Goal: Task Accomplishment & Management: Complete application form

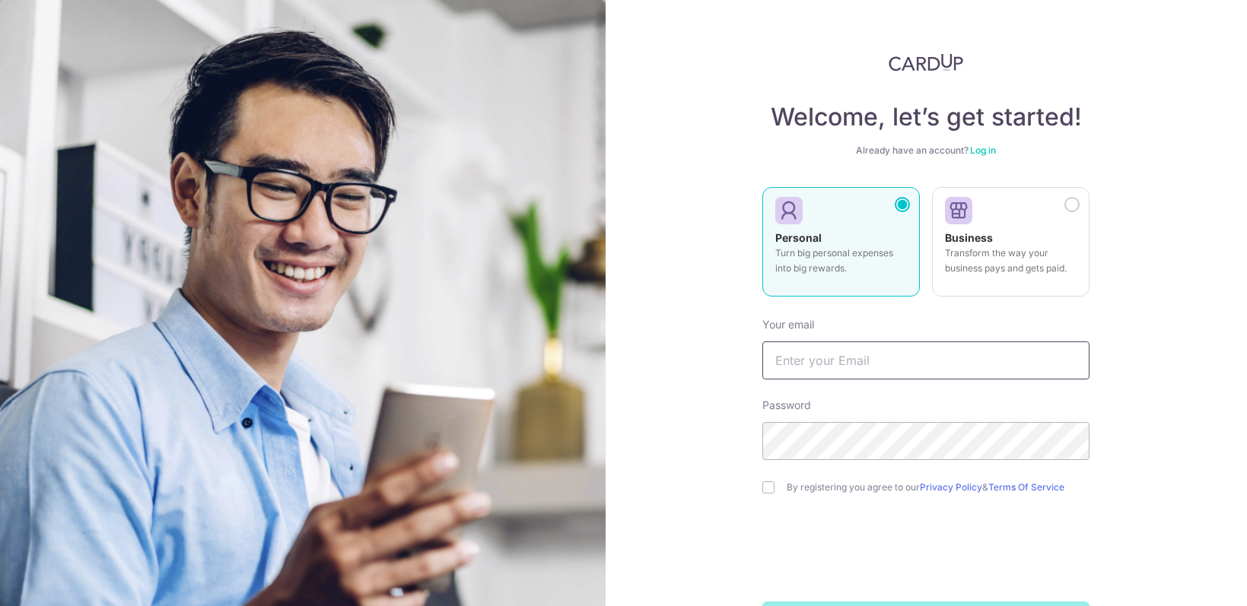
click at [907, 357] on input "text" at bounding box center [925, 361] width 327 height 38
type input "[EMAIL_ADDRESS][DOMAIN_NAME]"
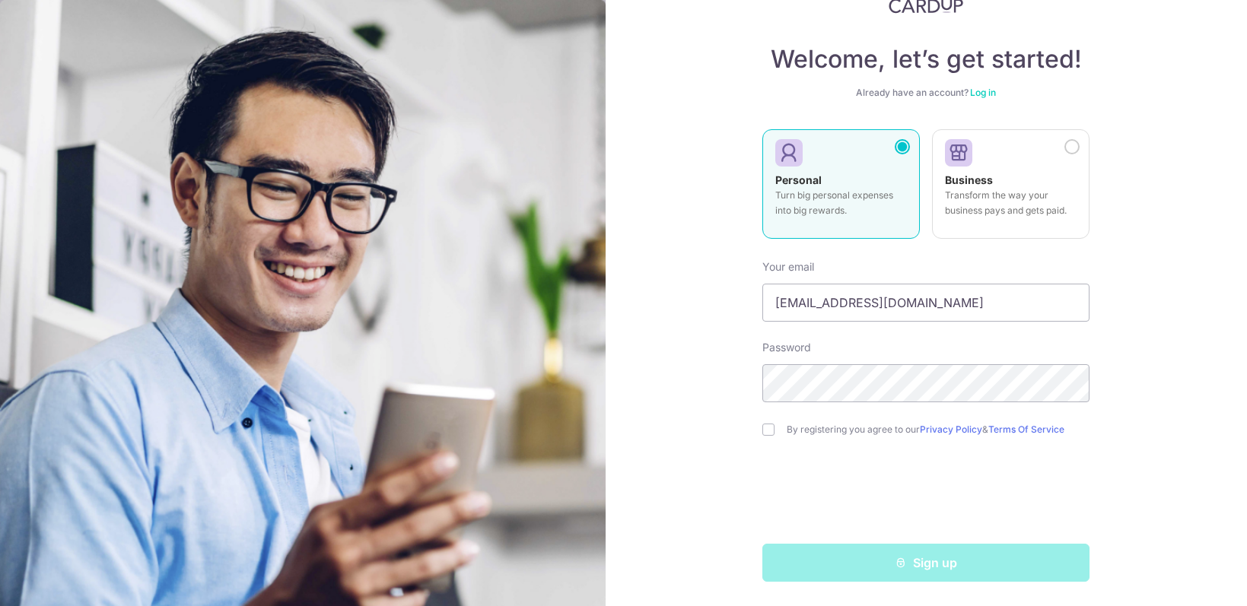
click at [780, 431] on div "By registering you agree to our Privacy Policy & Terms Of Service" at bounding box center [925, 430] width 327 height 18
click at [761, 429] on div "Welcome, let’s get started! Already have an account? Log in Personal Turn big p…" at bounding box center [926, 303] width 642 height 606
click at [767, 434] on input "checkbox" at bounding box center [768, 430] width 12 height 12
checkbox input "true"
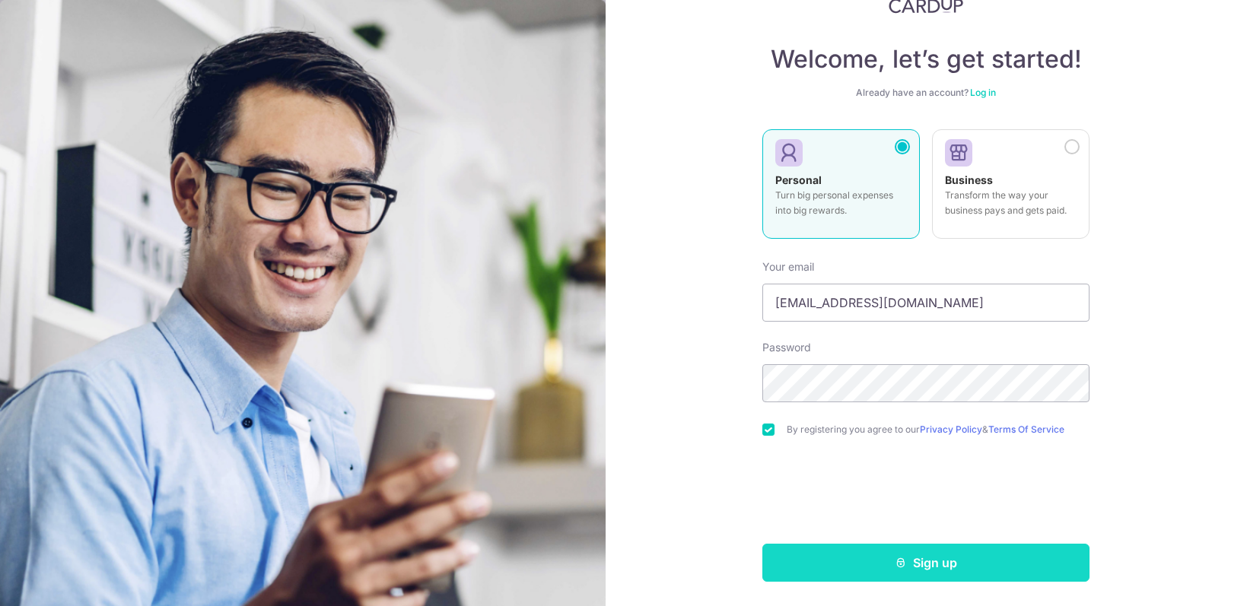
click at [933, 563] on button "Sign up" at bounding box center [925, 563] width 327 height 38
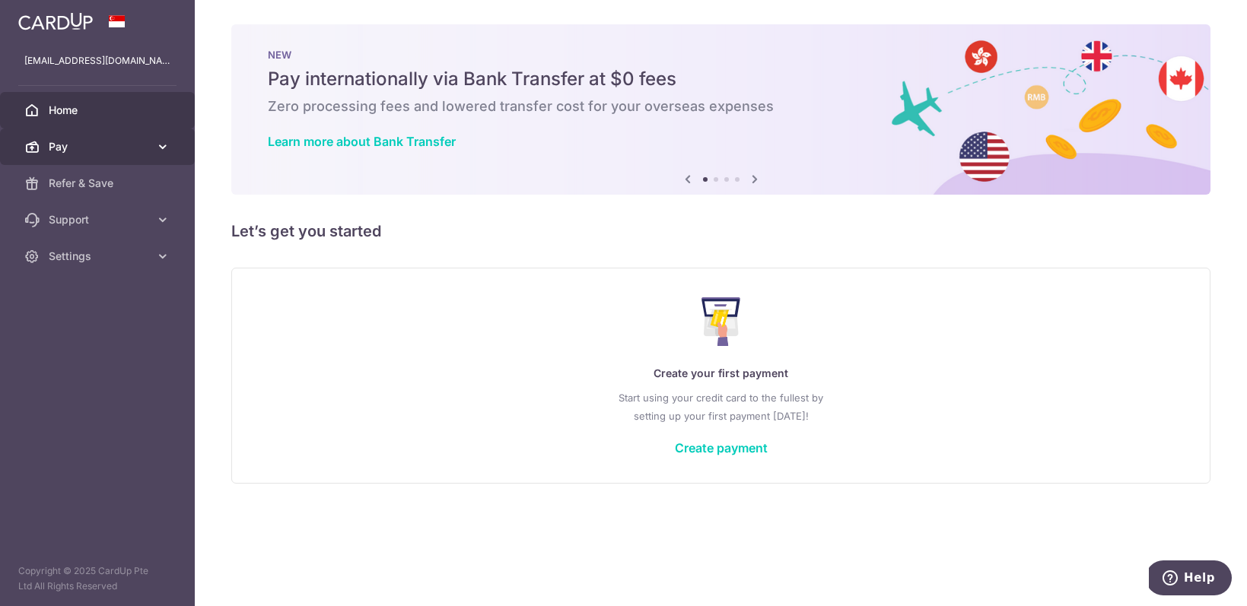
click at [125, 145] on span "Pay" at bounding box center [99, 146] width 100 height 15
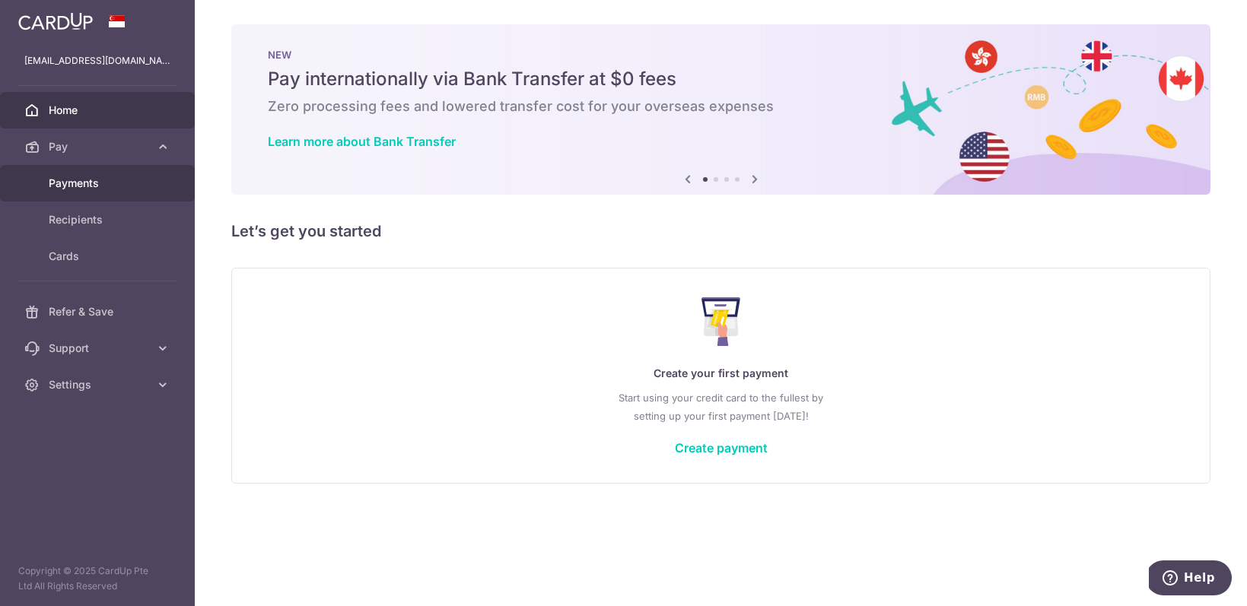
click at [96, 182] on span "Payments" at bounding box center [99, 183] width 100 height 15
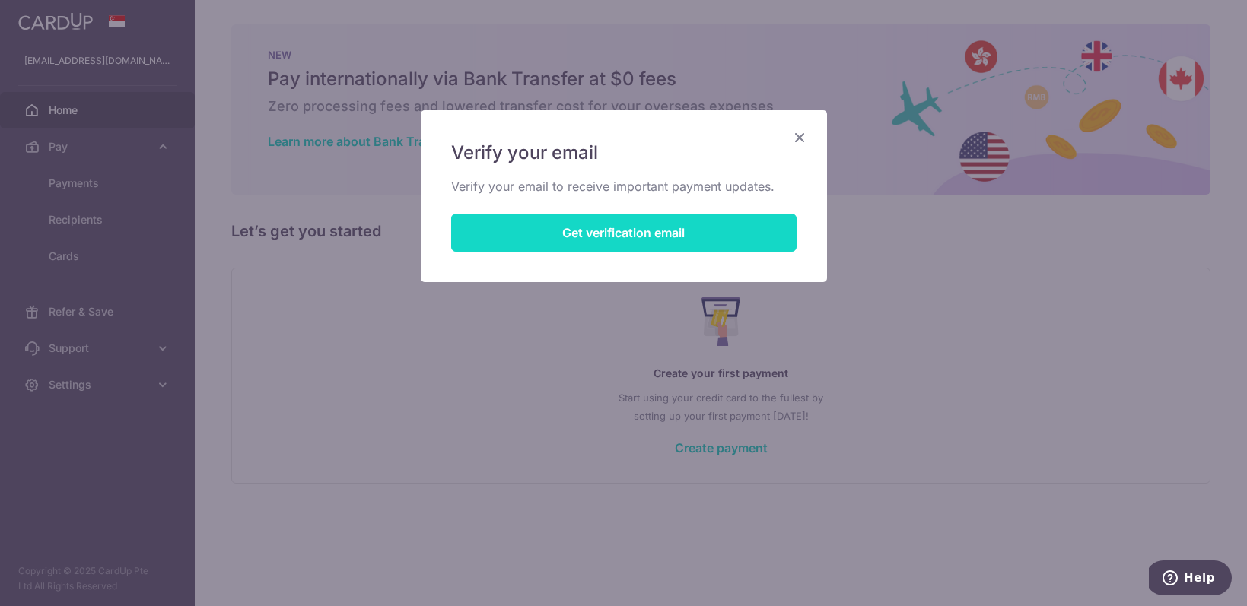
click at [566, 233] on button "Get verification email" at bounding box center [623, 233] width 345 height 38
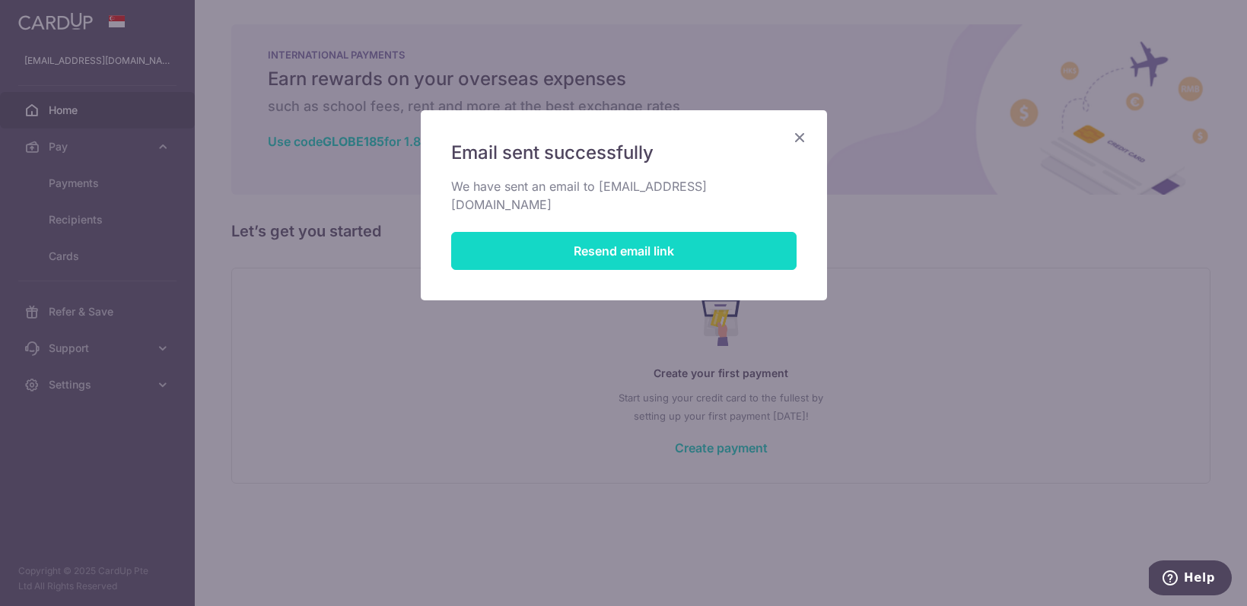
click at [634, 233] on button "Resend email link" at bounding box center [623, 251] width 345 height 38
